Goal: Transaction & Acquisition: Purchase product/service

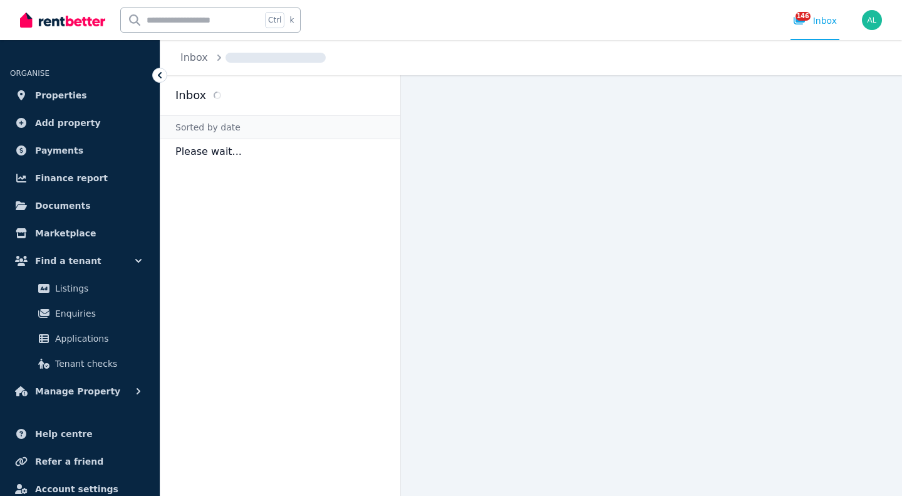
click at [73, 94] on span "Properties" at bounding box center [61, 95] width 52 height 15
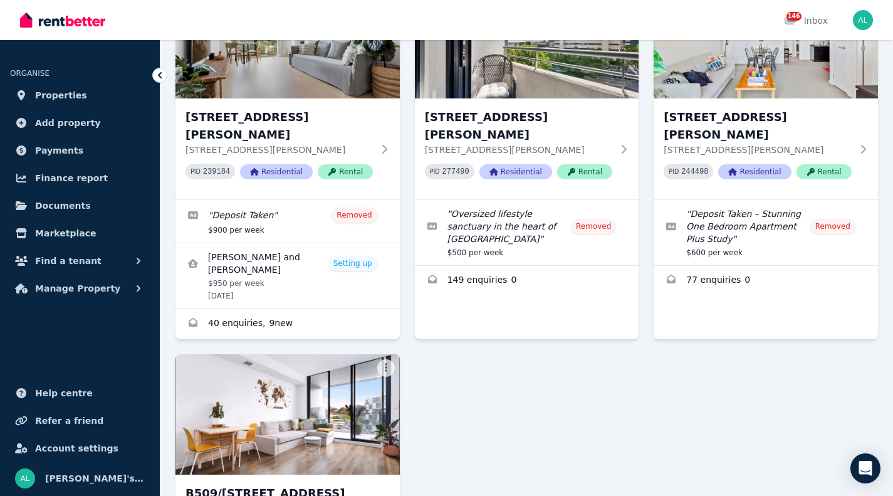
scroll to position [2602, 0]
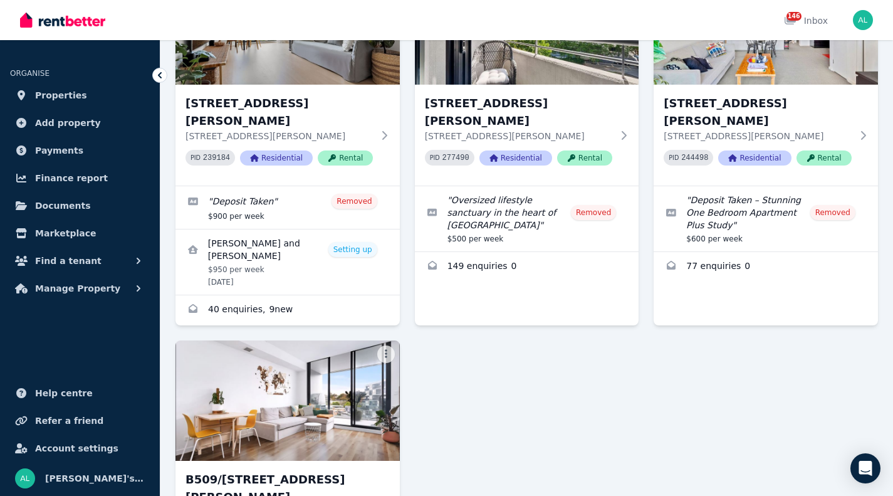
click at [357, 340] on img at bounding box center [287, 400] width 224 height 120
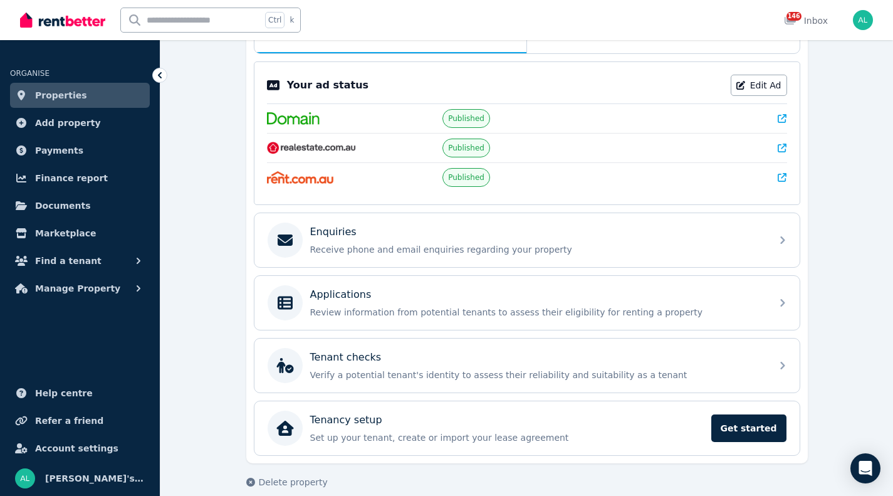
scroll to position [237, 0]
click at [530, 290] on div "Applications" at bounding box center [537, 293] width 454 height 15
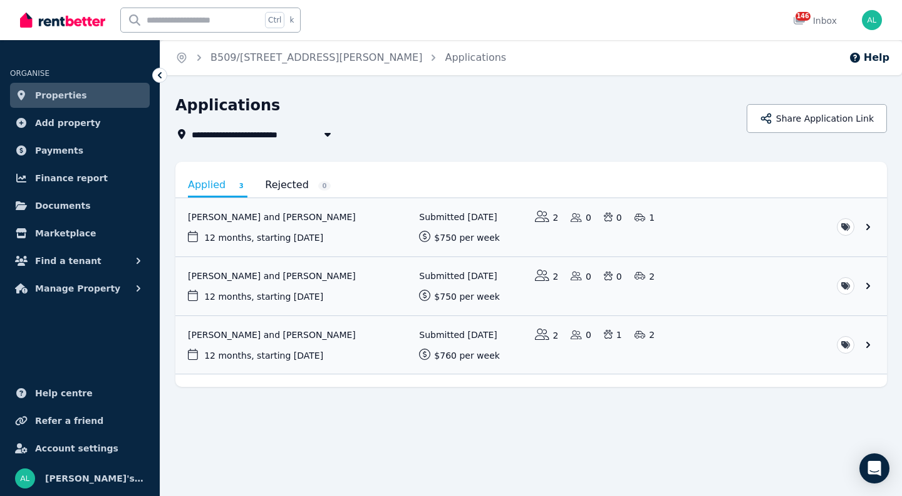
click at [269, 335] on link "View application: Kristiin Karu and Maicon Dos Santos" at bounding box center [531, 345] width 712 height 58
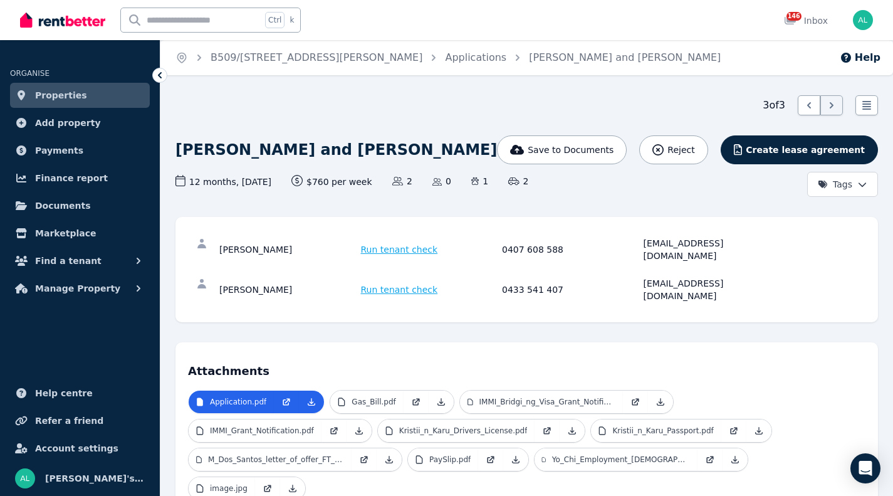
click at [404, 243] on span "Run tenant check" at bounding box center [399, 249] width 77 height 13
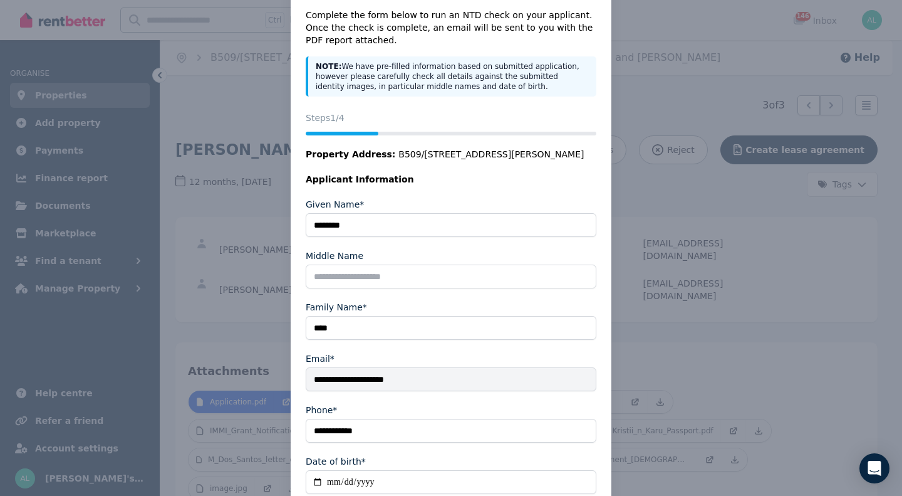
scroll to position [123, 0]
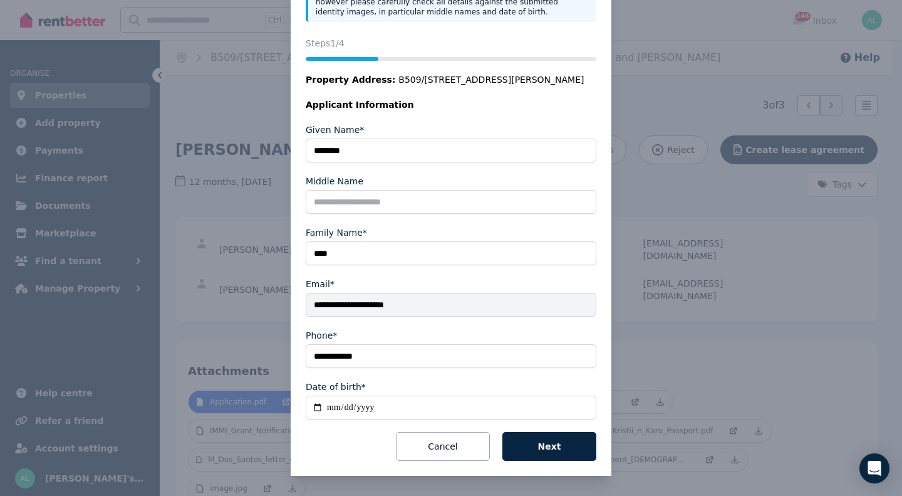
click at [562, 447] on button "Next" at bounding box center [550, 446] width 94 height 29
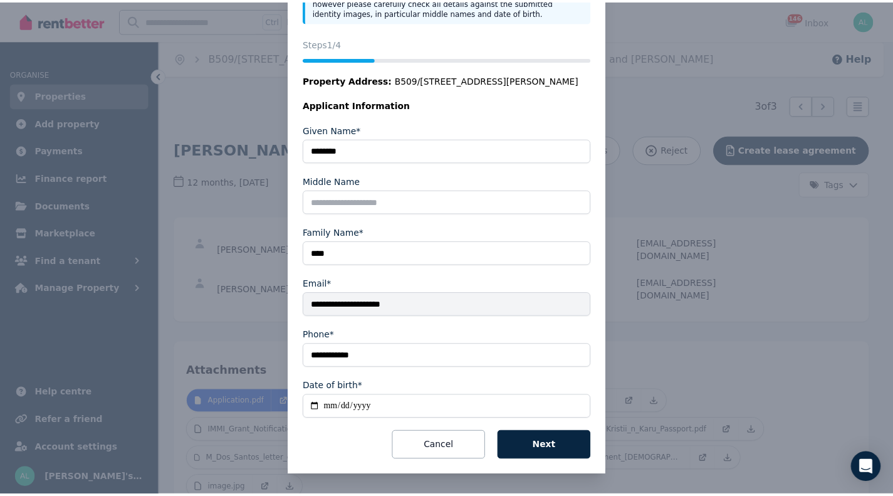
scroll to position [0, 0]
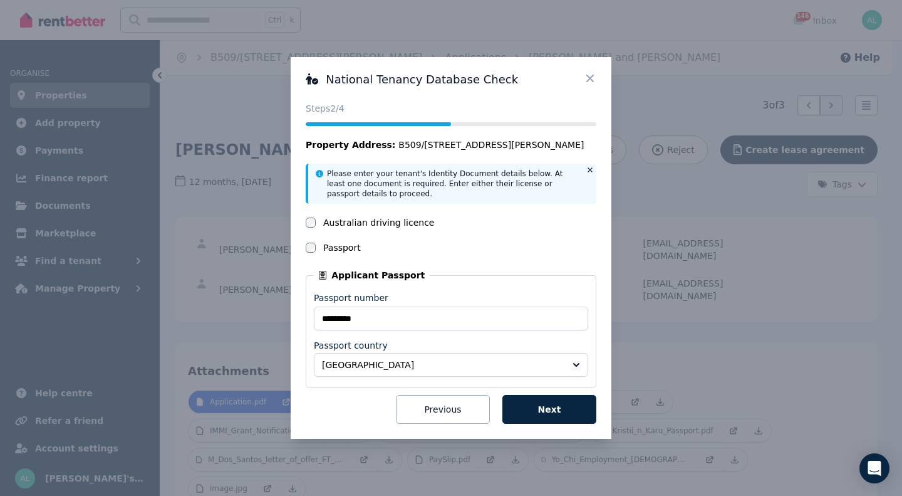
click at [533, 406] on button "Next" at bounding box center [550, 409] width 94 height 29
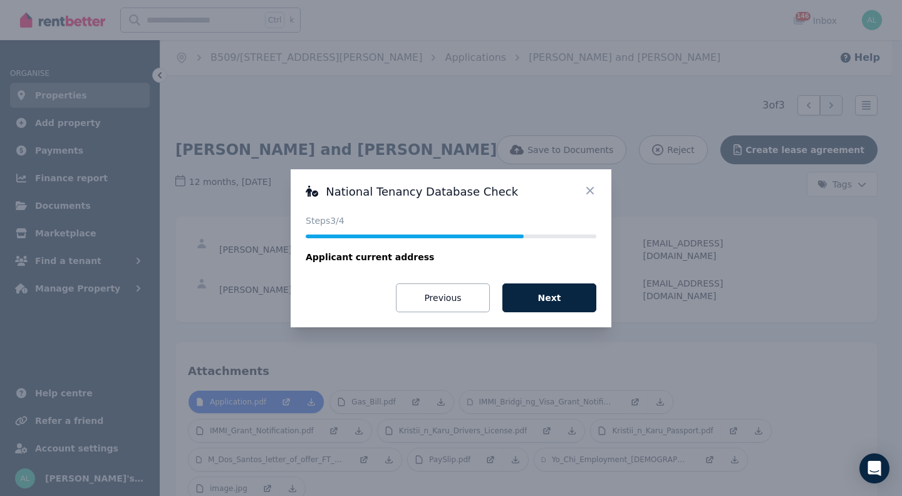
click at [527, 297] on button "Next" at bounding box center [550, 297] width 94 height 29
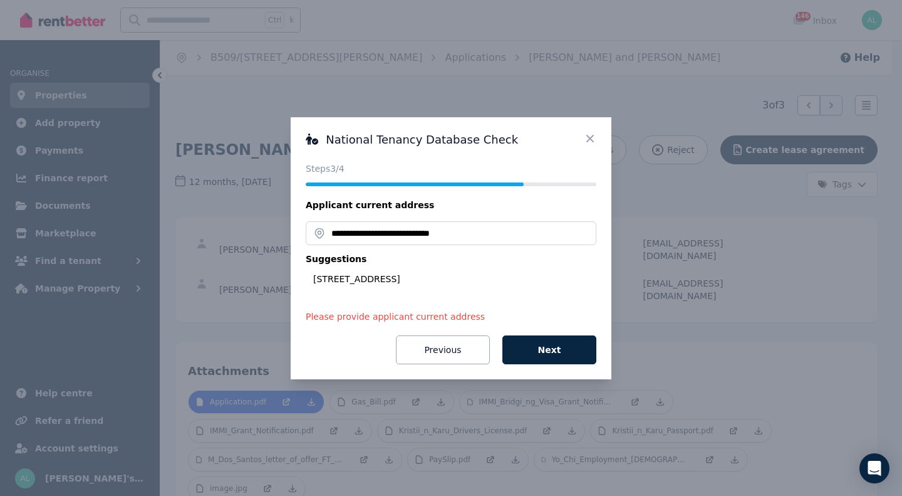
click at [432, 275] on div "[STREET_ADDRESS]" at bounding box center [454, 279] width 283 height 13
type input "**********"
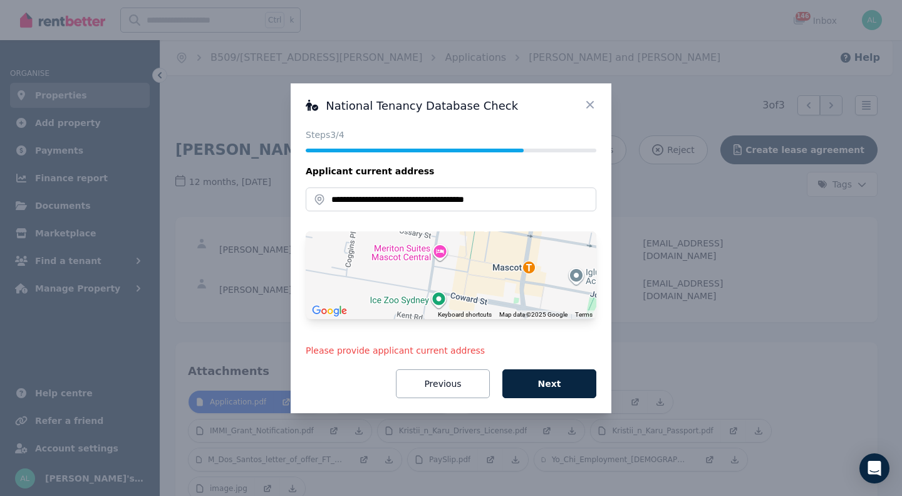
click at [540, 378] on button "Next" at bounding box center [550, 383] width 94 height 29
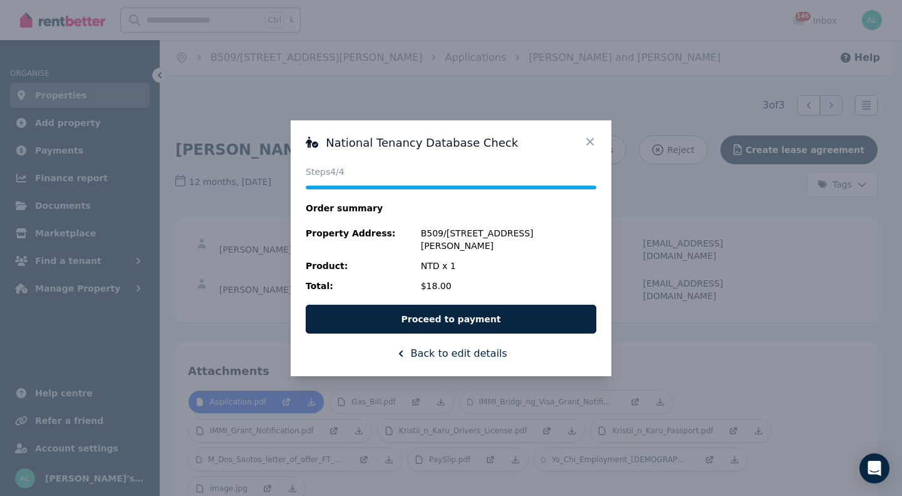
click at [484, 319] on button "Proceed to payment" at bounding box center [451, 319] width 291 height 29
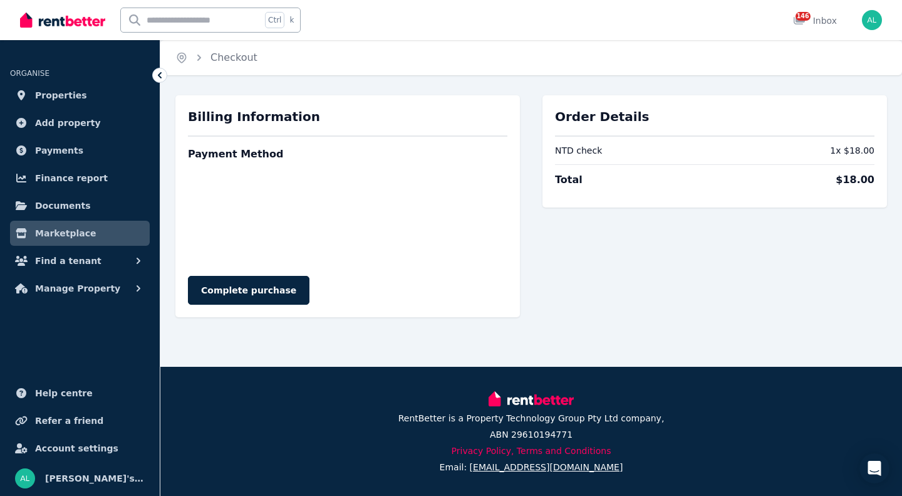
click at [230, 298] on button "Complete purchase" at bounding box center [249, 290] width 122 height 29
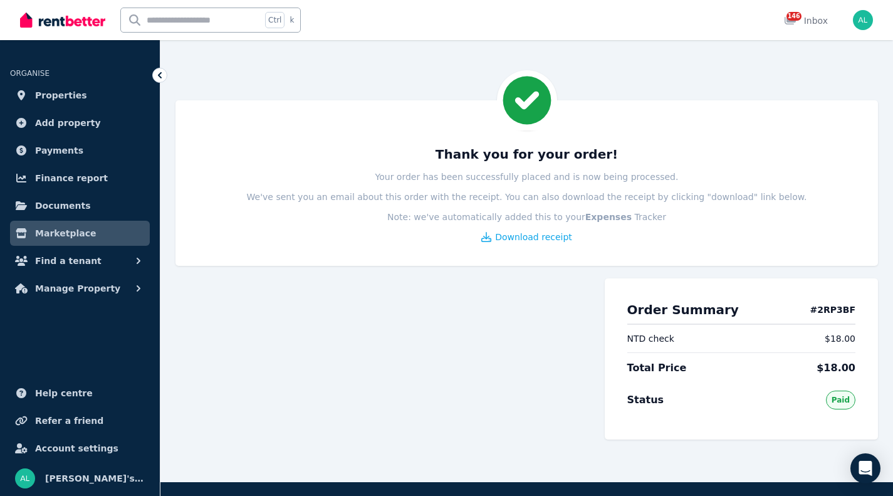
click at [532, 241] on span "Download receipt" at bounding box center [533, 237] width 77 height 13
click at [78, 123] on span "Add property" at bounding box center [68, 122] width 66 height 15
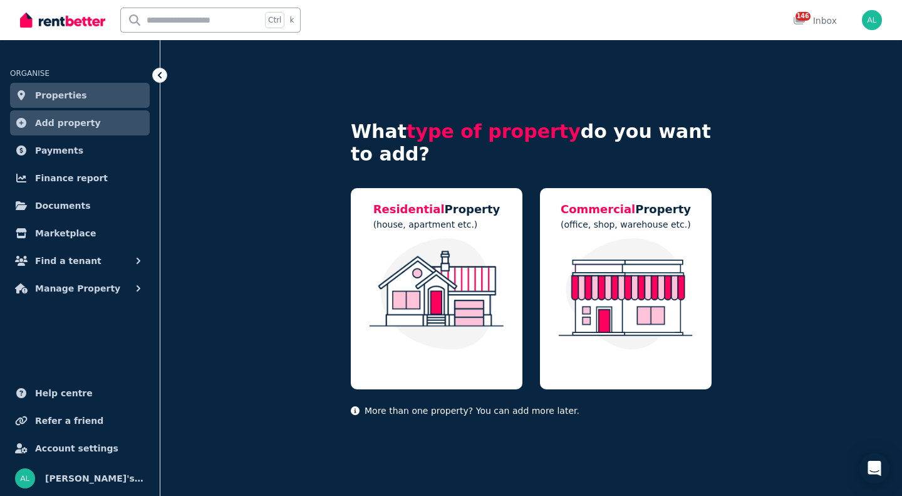
click at [75, 90] on span "Properties" at bounding box center [61, 95] width 52 height 15
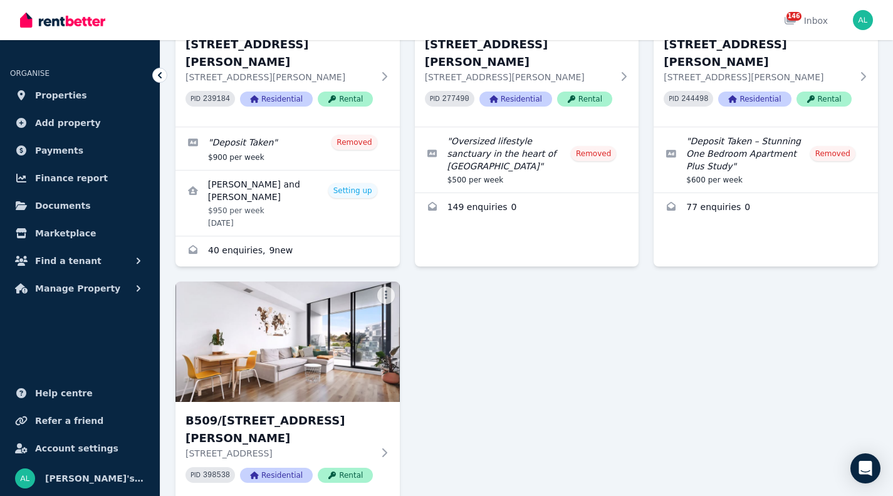
scroll to position [2688, 0]
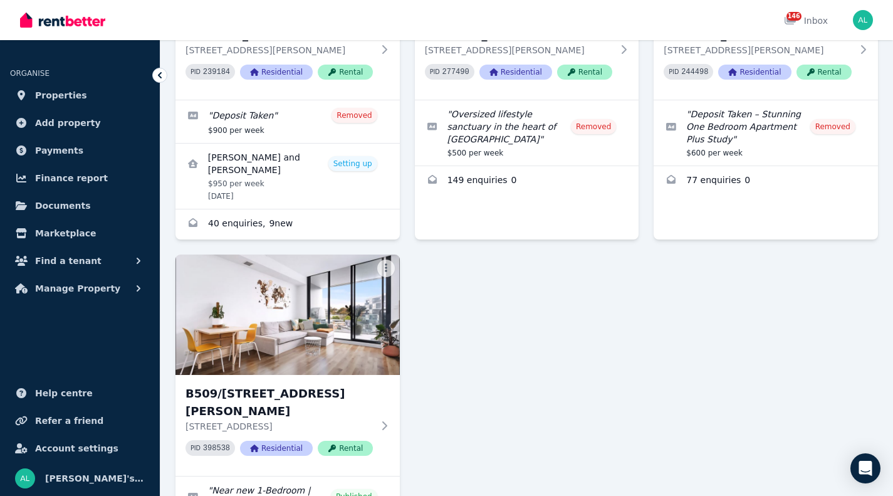
click at [314, 254] on img at bounding box center [287, 314] width 224 height 120
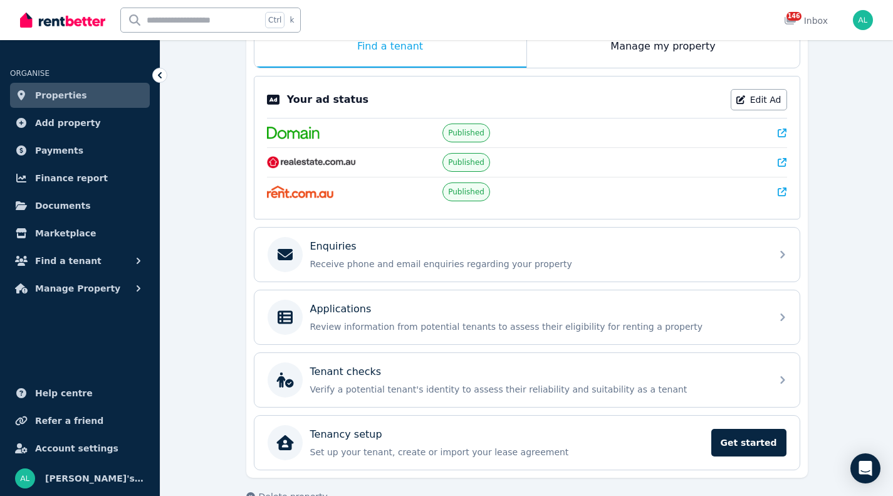
scroll to position [222, 0]
click at [612, 310] on div "Applications" at bounding box center [537, 308] width 454 height 15
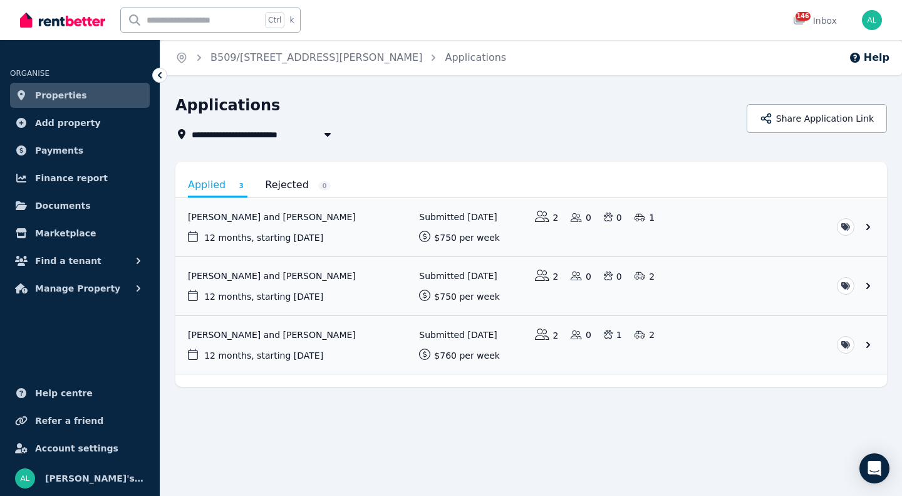
click at [288, 273] on link "View application: Sharni Morrison and James Dobson" at bounding box center [531, 286] width 712 height 58
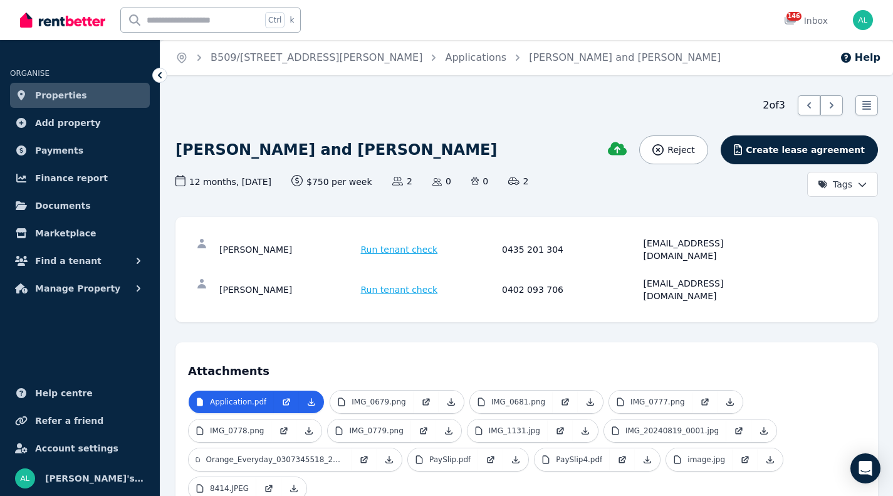
click at [378, 243] on span "Run tenant check" at bounding box center [399, 249] width 77 height 13
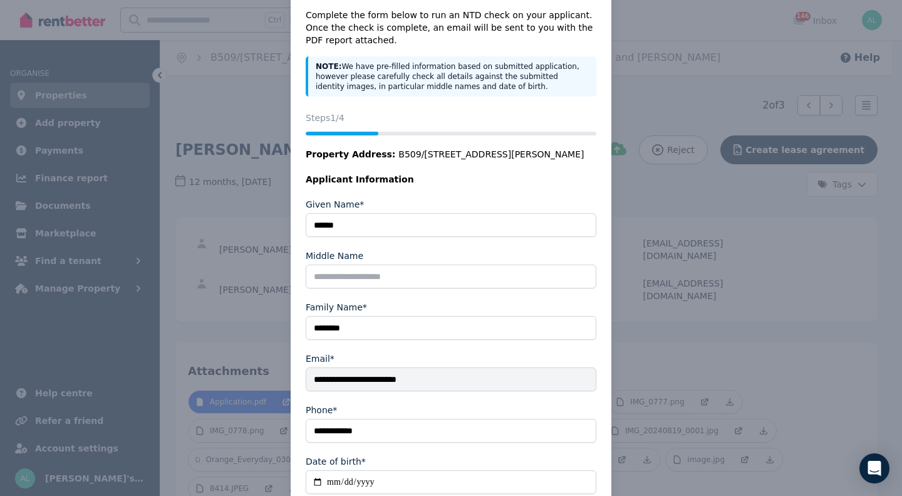
scroll to position [123, 0]
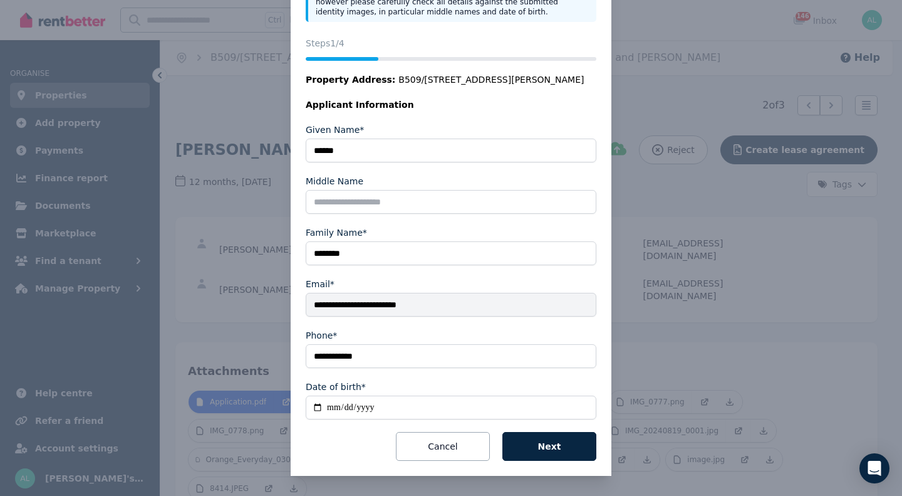
click at [540, 446] on button "Next" at bounding box center [550, 446] width 94 height 29
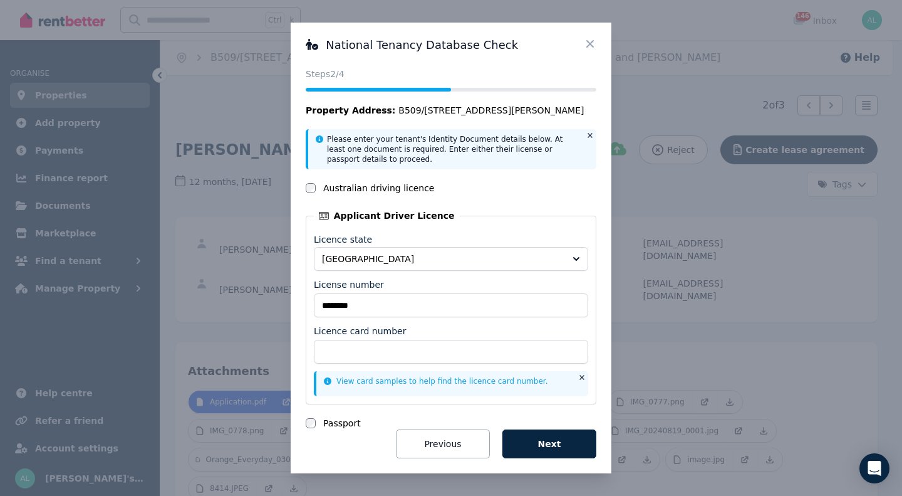
scroll to position [0, 0]
click at [540, 446] on button "Next" at bounding box center [550, 443] width 94 height 29
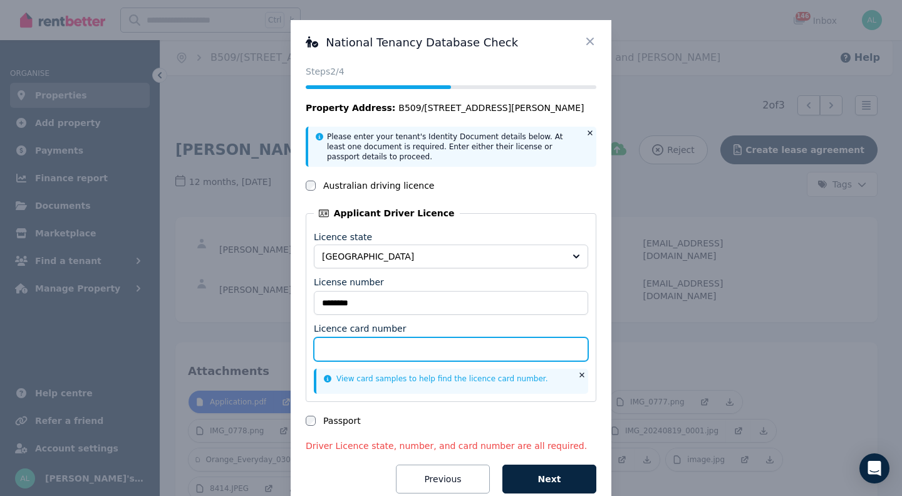
click at [355, 355] on input "Licence card number" at bounding box center [451, 349] width 275 height 24
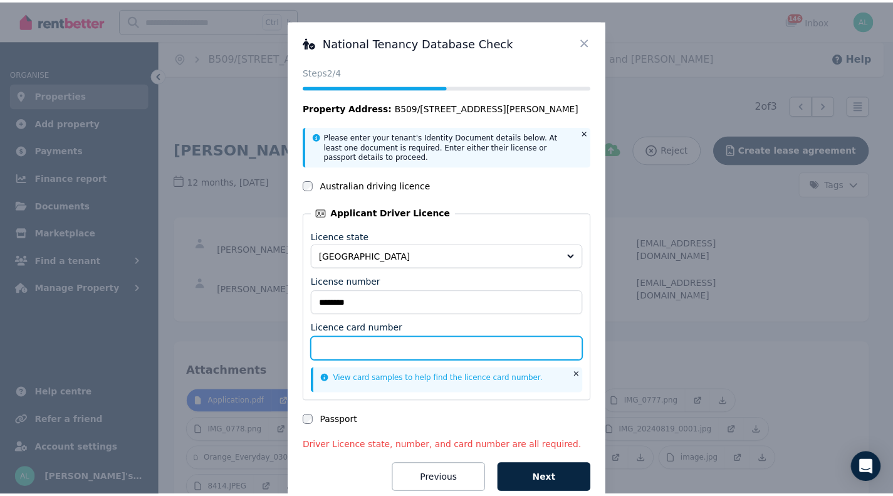
scroll to position [33, 0]
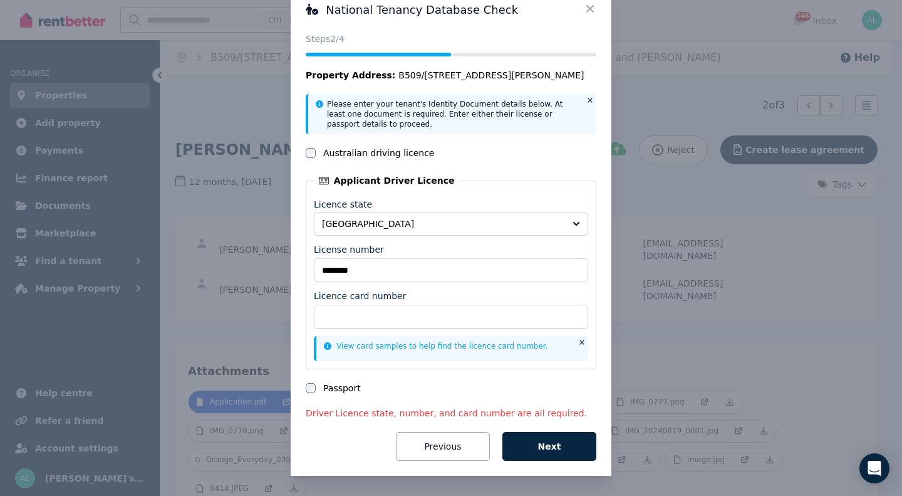
click at [587, 8] on icon at bounding box center [591, 9] width 8 height 8
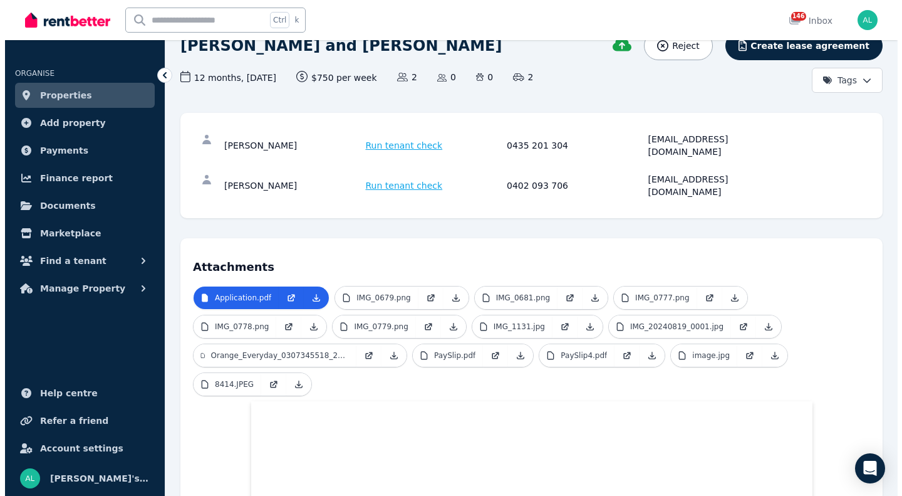
scroll to position [0, 0]
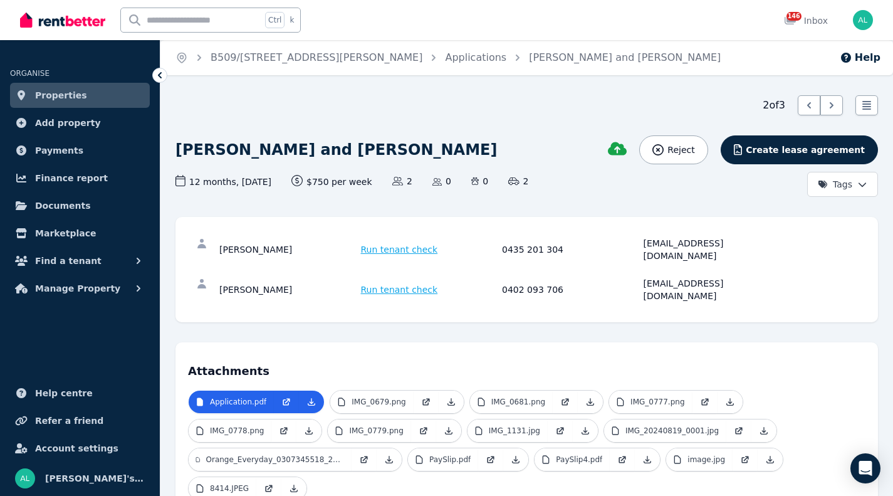
click at [388, 243] on span "Run tenant check" at bounding box center [399, 249] width 77 height 13
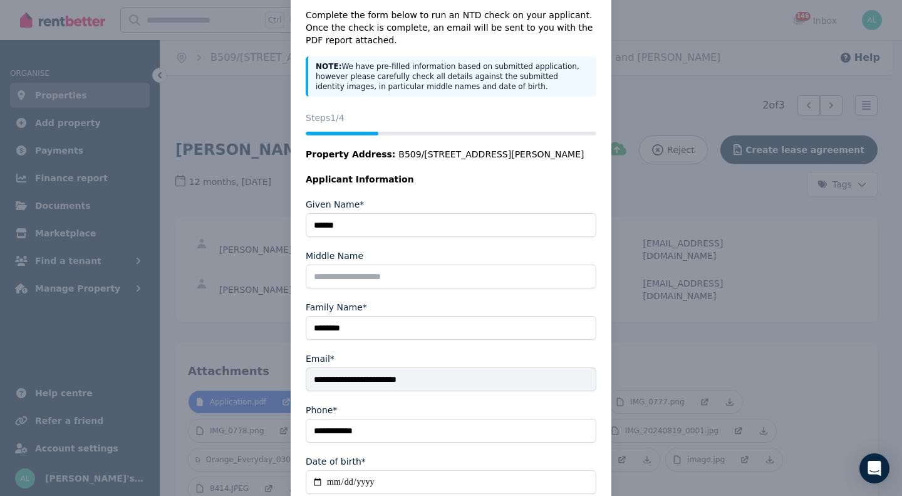
scroll to position [123, 0]
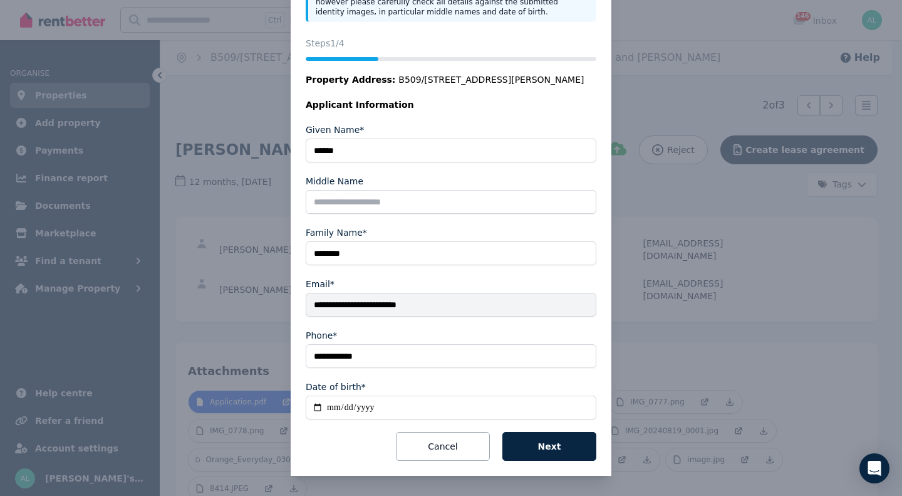
click at [569, 454] on button "Next" at bounding box center [550, 446] width 94 height 29
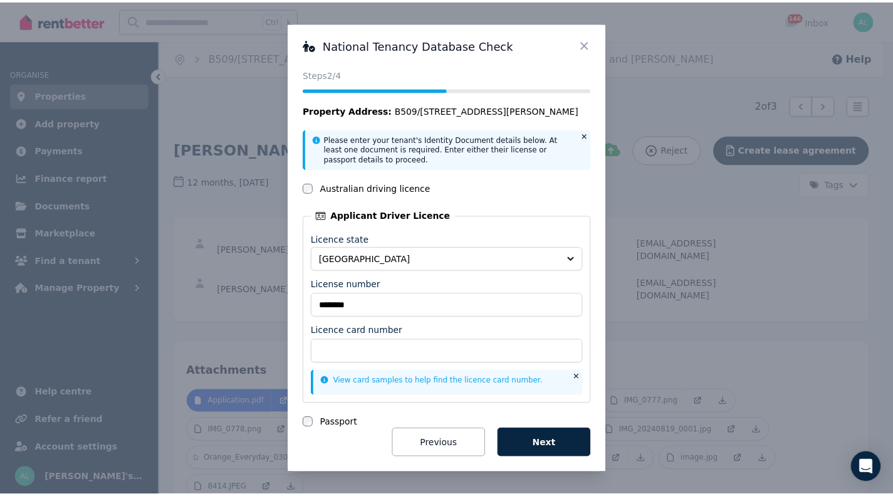
scroll to position [0, 0]
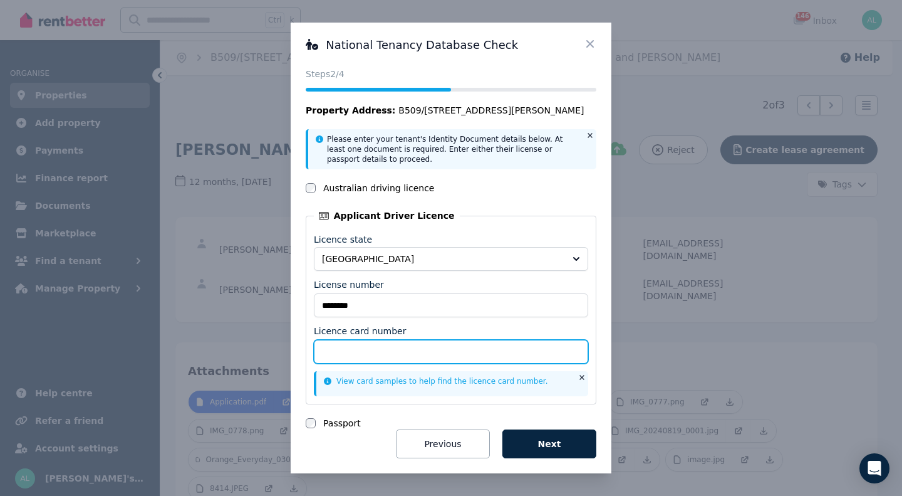
click at [368, 343] on input "Licence card number" at bounding box center [451, 352] width 275 height 24
type input "**********"
click at [529, 447] on button "Next" at bounding box center [550, 443] width 94 height 29
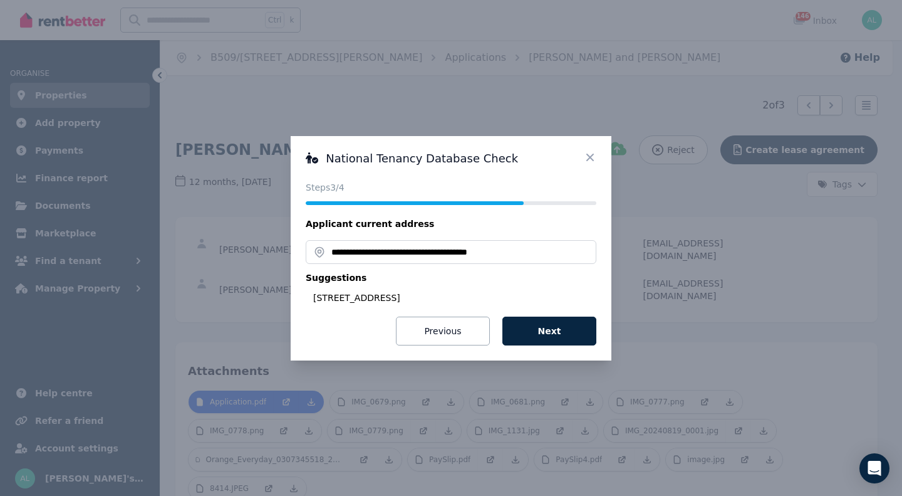
click at [474, 293] on div "[STREET_ADDRESS]" at bounding box center [454, 297] width 283 height 13
type input "**********"
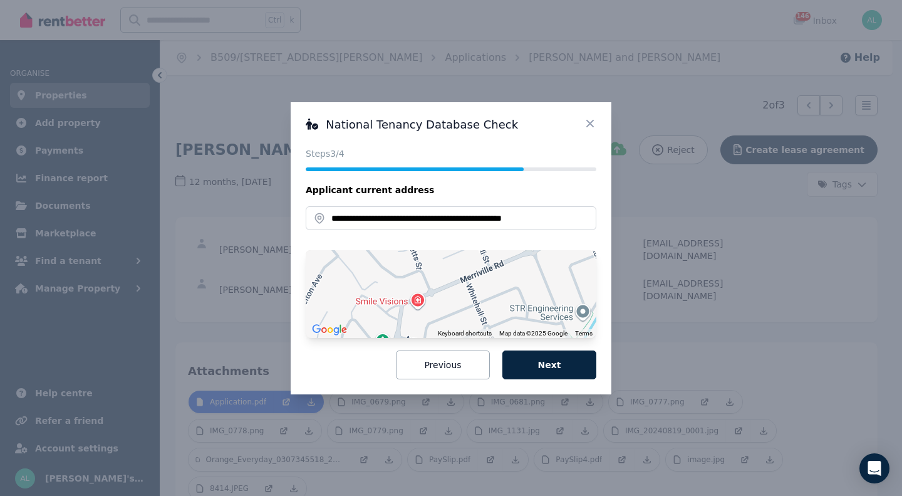
click at [521, 369] on button "Next" at bounding box center [550, 364] width 94 height 29
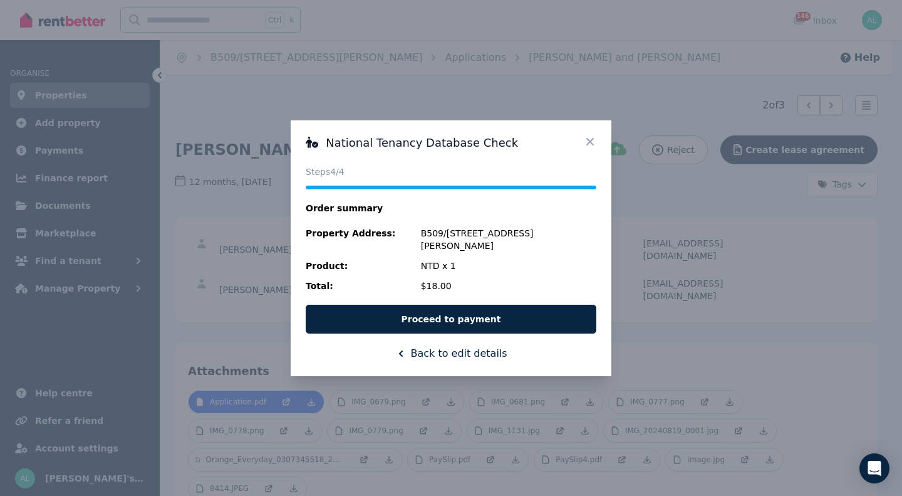
click at [481, 312] on button "Proceed to payment" at bounding box center [451, 319] width 291 height 29
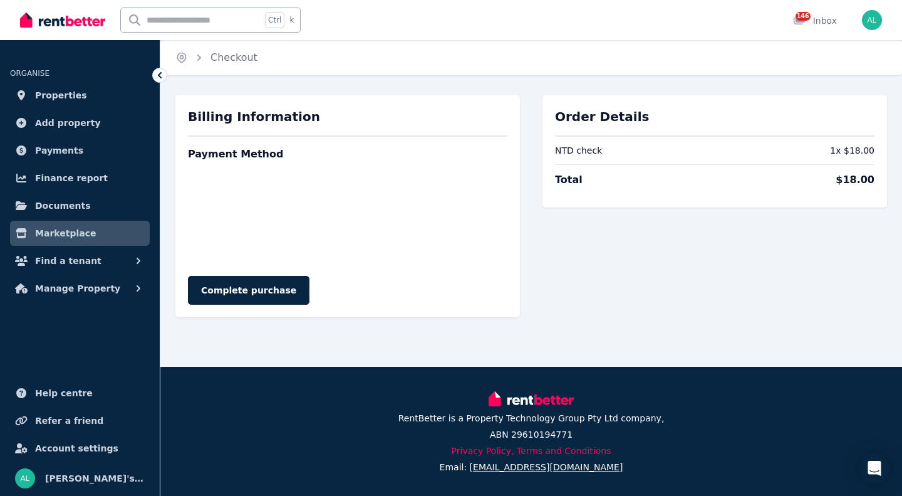
click at [234, 293] on button "Complete purchase" at bounding box center [249, 290] width 122 height 29
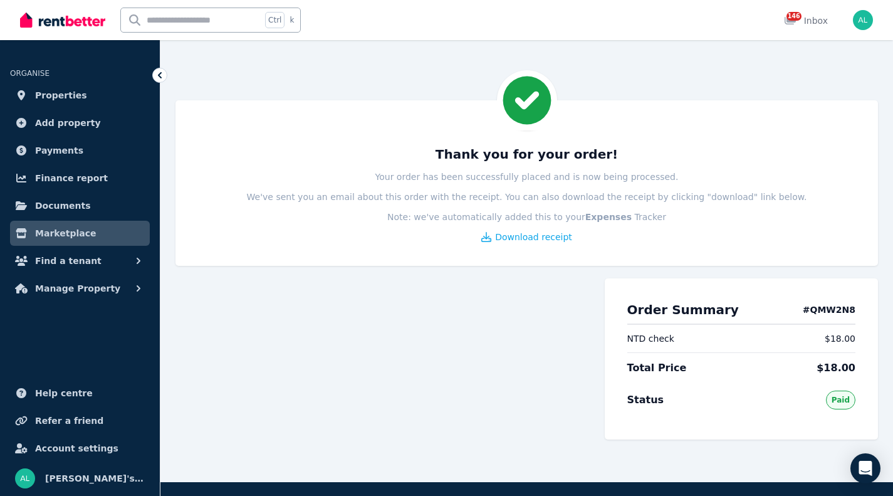
click at [64, 97] on span "Properties" at bounding box center [61, 95] width 52 height 15
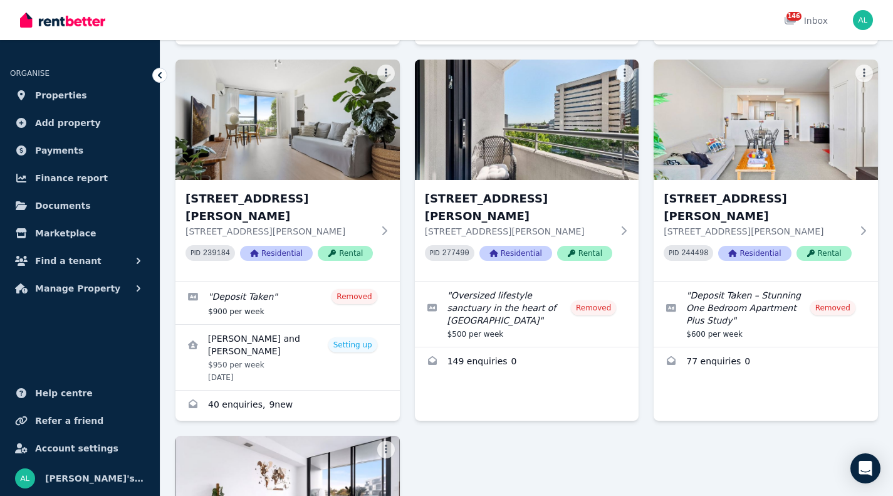
scroll to position [2688, 0]
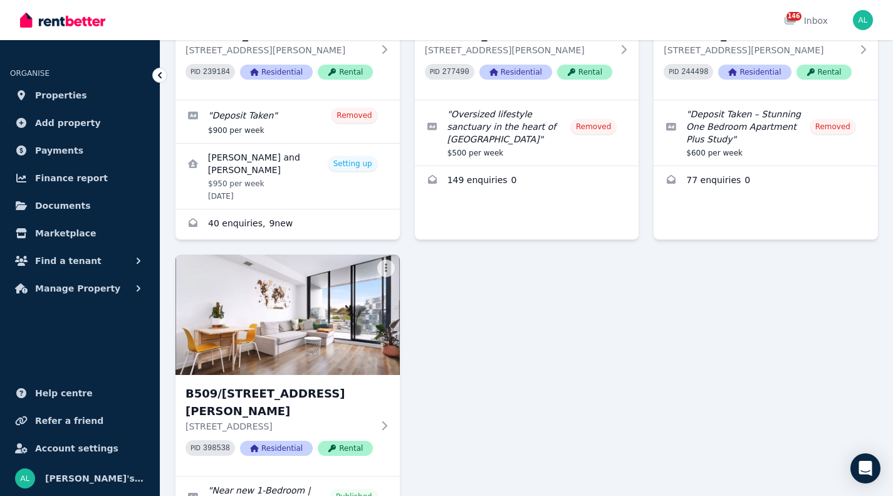
click at [323, 254] on img at bounding box center [287, 314] width 224 height 120
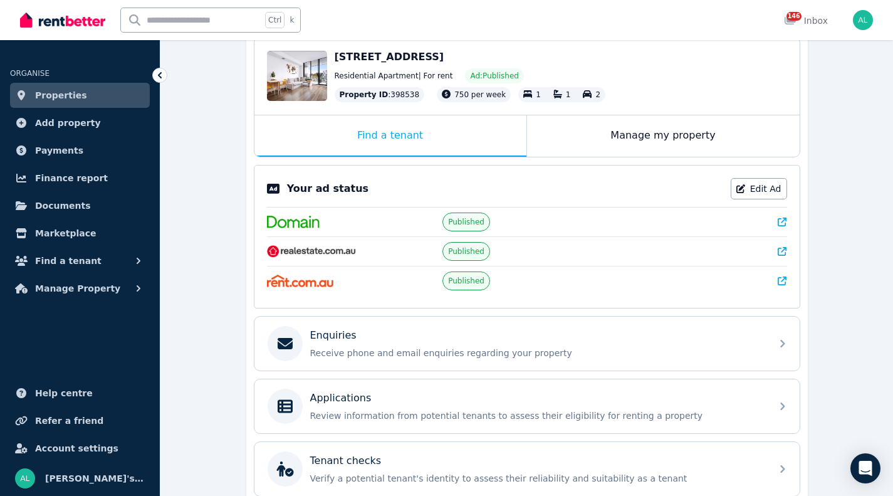
scroll to position [251, 0]
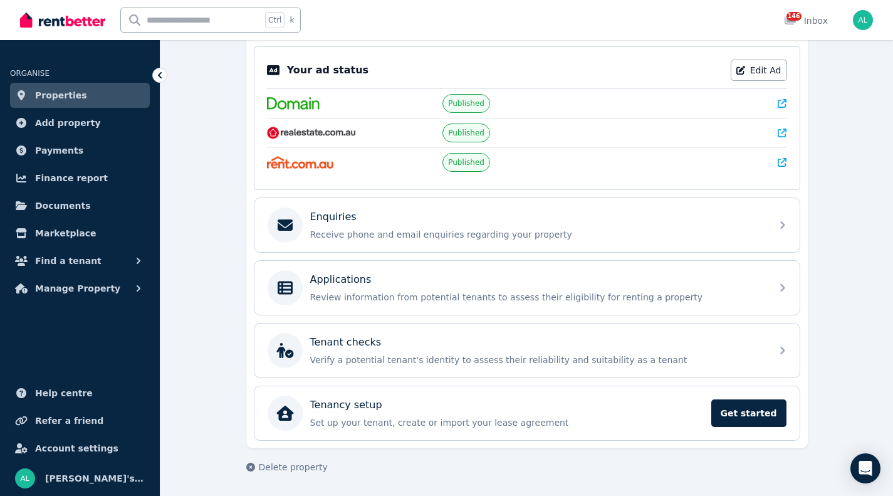
click at [442, 299] on p "Review information from potential tenants to assess their eligibility for renti…" at bounding box center [537, 297] width 454 height 13
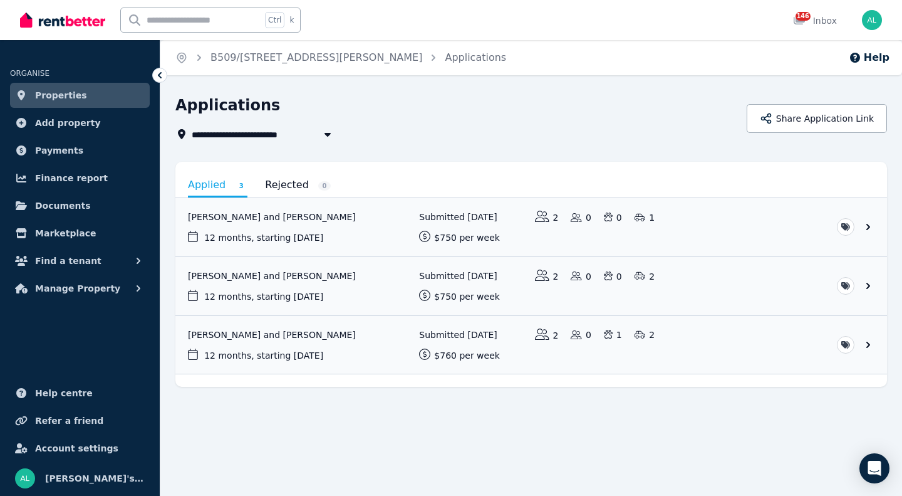
click at [264, 335] on link "View application: Kristiin Karu and Maicon Dos Santos" at bounding box center [531, 345] width 712 height 58
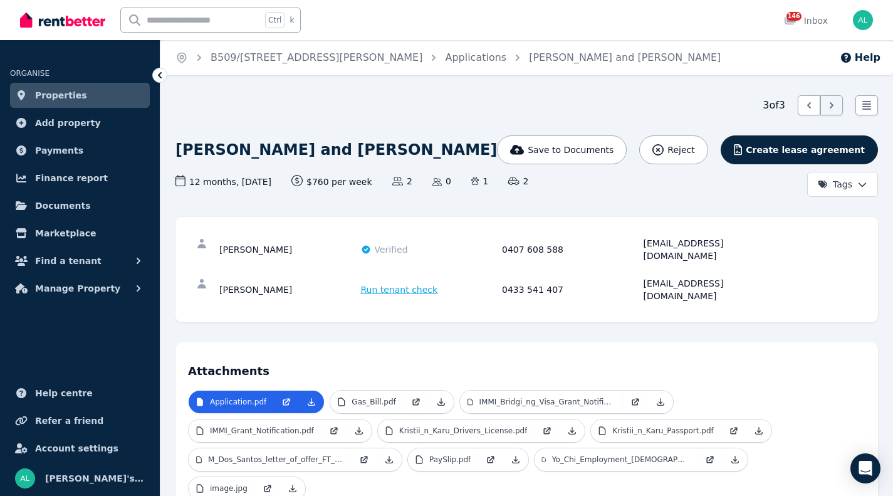
click at [387, 244] on span "Verified" at bounding box center [391, 249] width 33 height 13
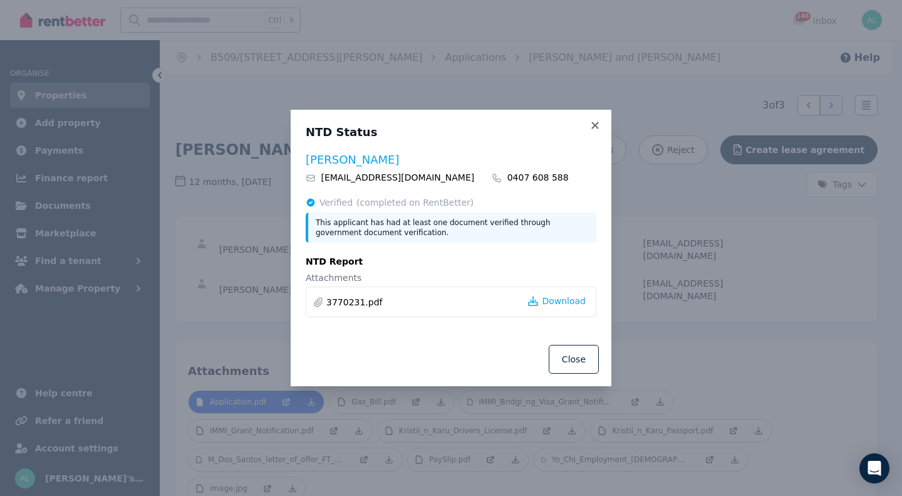
click at [557, 300] on span "Download" at bounding box center [564, 301] width 44 height 13
click at [595, 122] on icon at bounding box center [595, 125] width 13 height 11
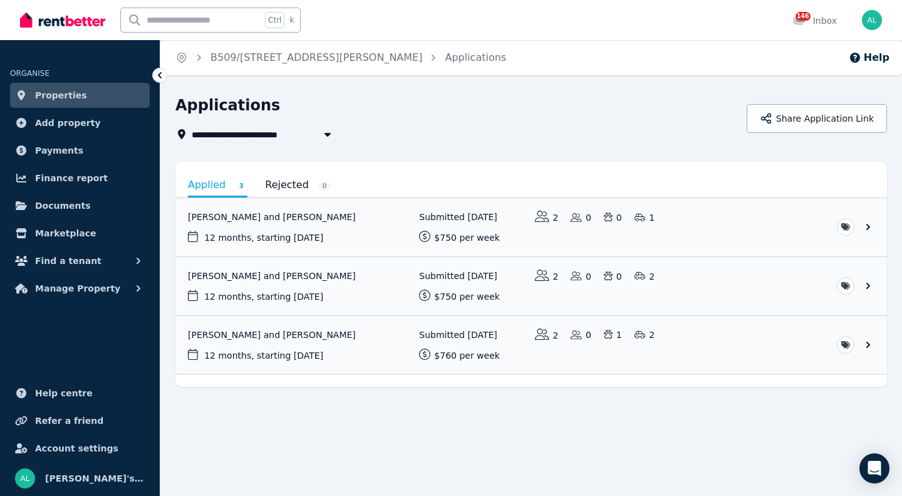
click at [251, 276] on link "View application: Sharni Morrison and James Dobson" at bounding box center [531, 286] width 712 height 58
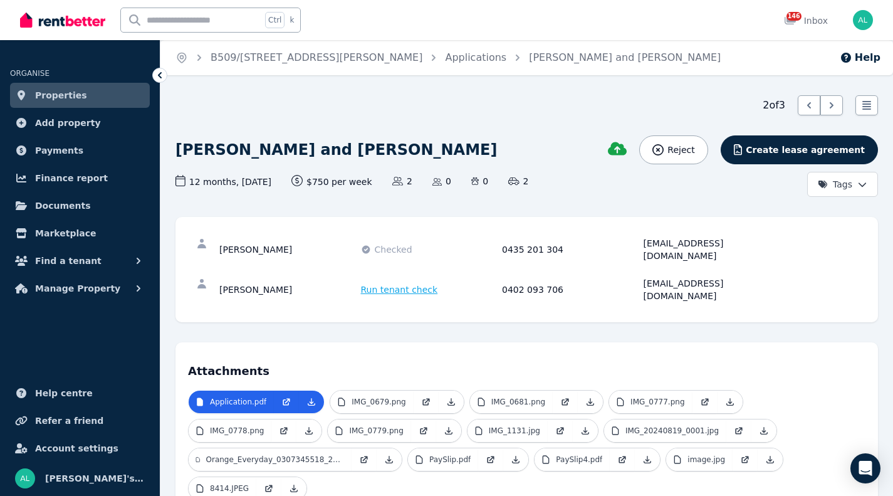
click at [384, 246] on span "Checked" at bounding box center [394, 249] width 38 height 13
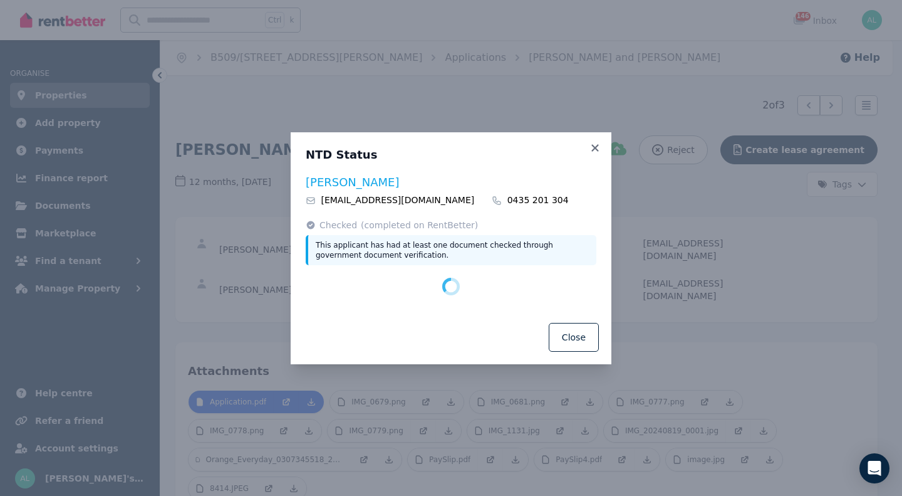
click at [582, 338] on button "Close" at bounding box center [574, 337] width 50 height 29
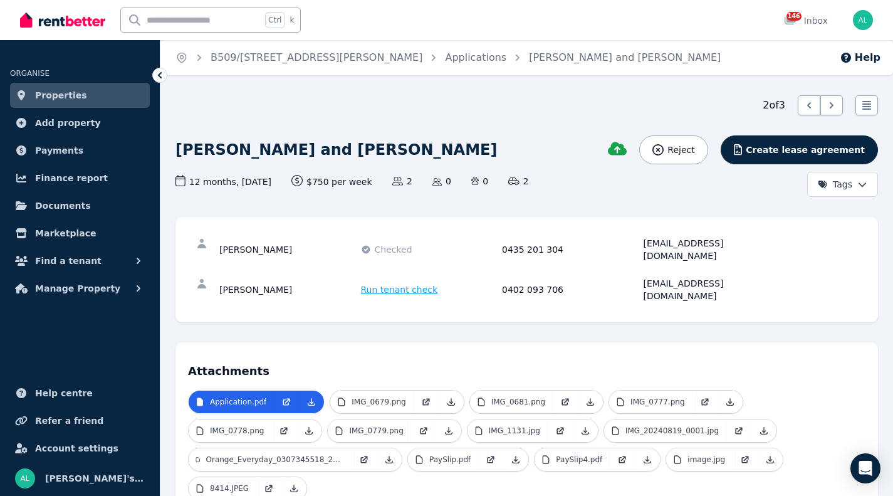
click at [390, 243] on span "Checked" at bounding box center [394, 249] width 38 height 13
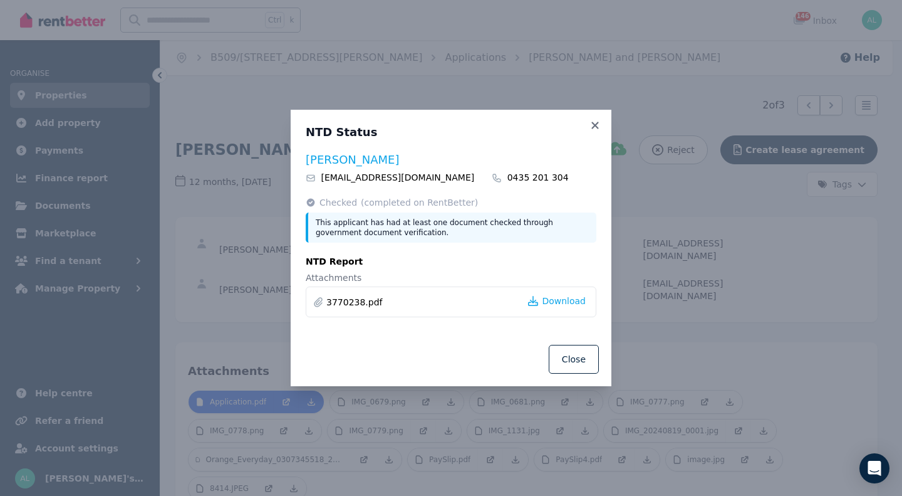
drag, startPoint x: 560, startPoint y: 301, endPoint x: 553, endPoint y: 303, distance: 6.8
click at [553, 303] on span "Download" at bounding box center [564, 301] width 44 height 13
click at [560, 300] on span "Download" at bounding box center [564, 301] width 44 height 13
click at [597, 123] on icon at bounding box center [595, 125] width 7 height 7
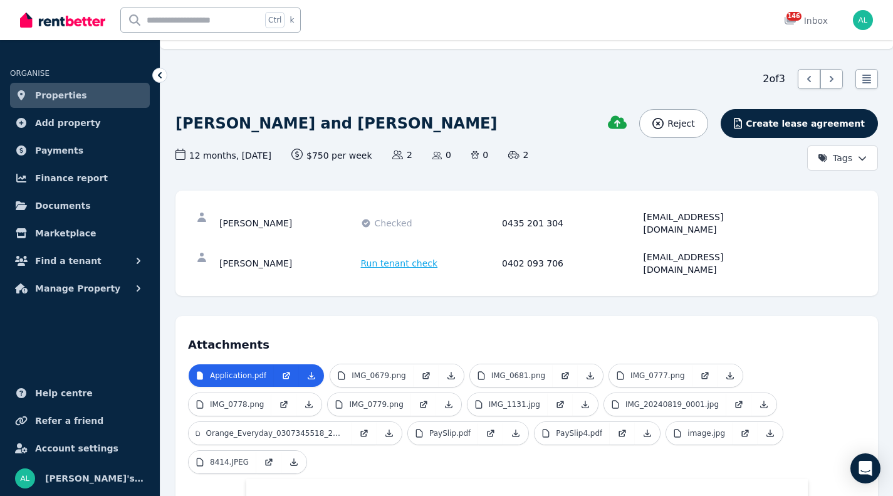
scroll to position [22, 0]
